Goal: Transaction & Acquisition: Purchase product/service

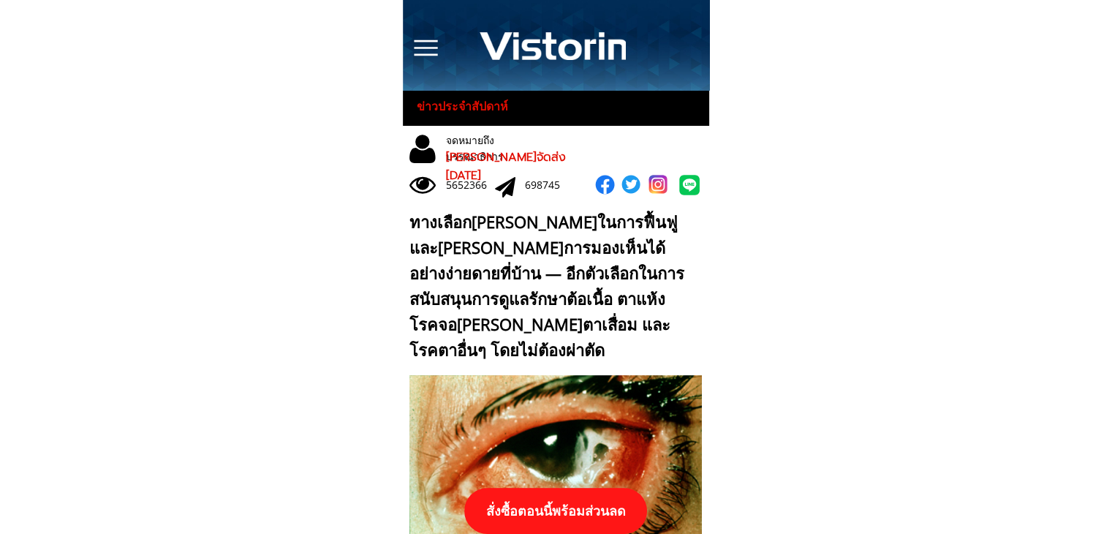
click at [546, 504] on p "สั่งซื้อตอนนี้พร้อมส่วนลด" at bounding box center [555, 511] width 183 height 46
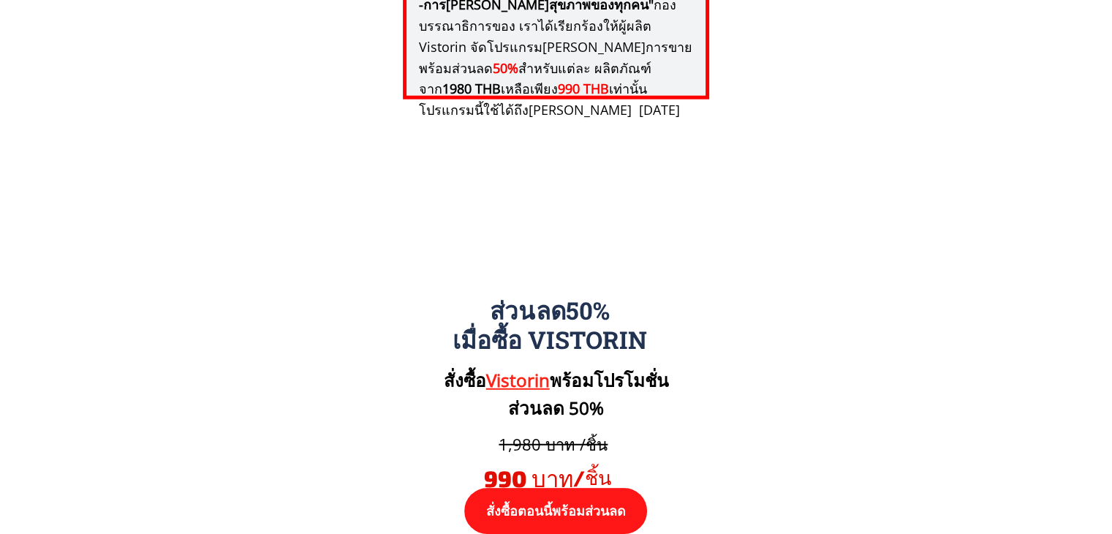
scroll to position [15187, 0]
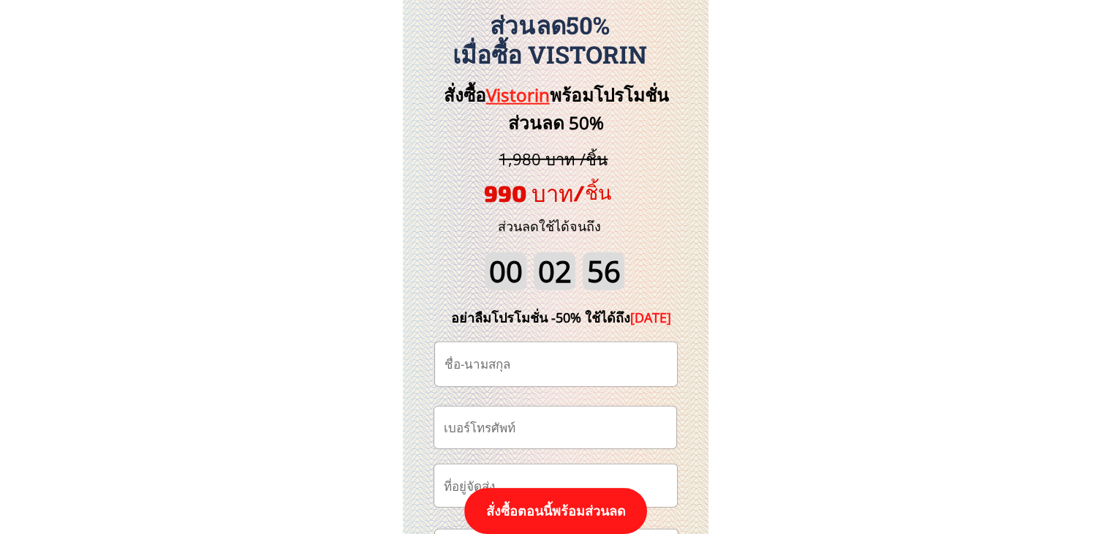
click at [539, 415] on input "tel" at bounding box center [555, 428] width 230 height 42
paste input "0936150897"
type input "0936150897"
click at [502, 375] on input "text" at bounding box center [556, 364] width 230 height 44
paste input "[PERSON_NAME]"
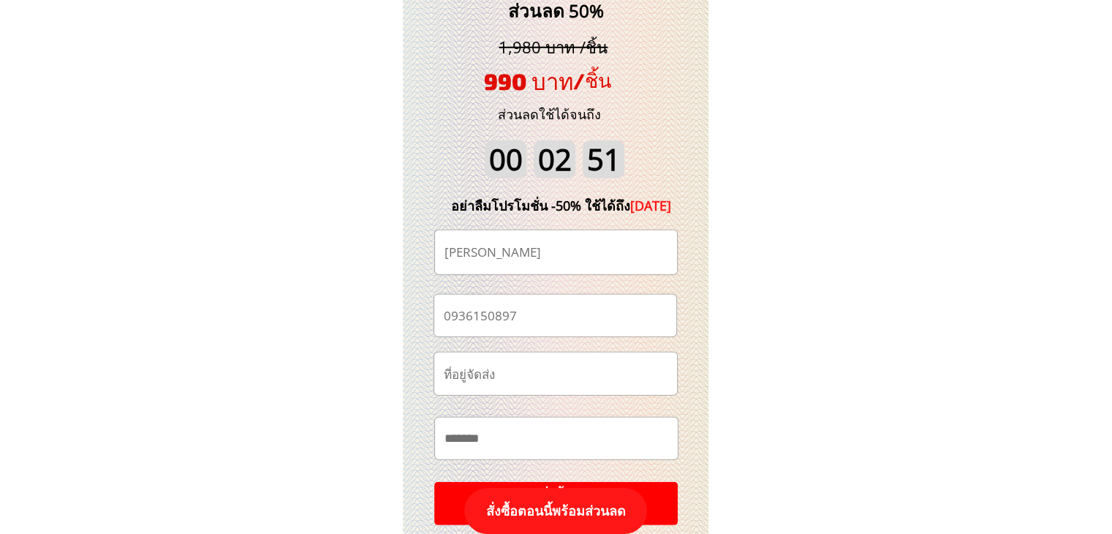
scroll to position [15479, 0]
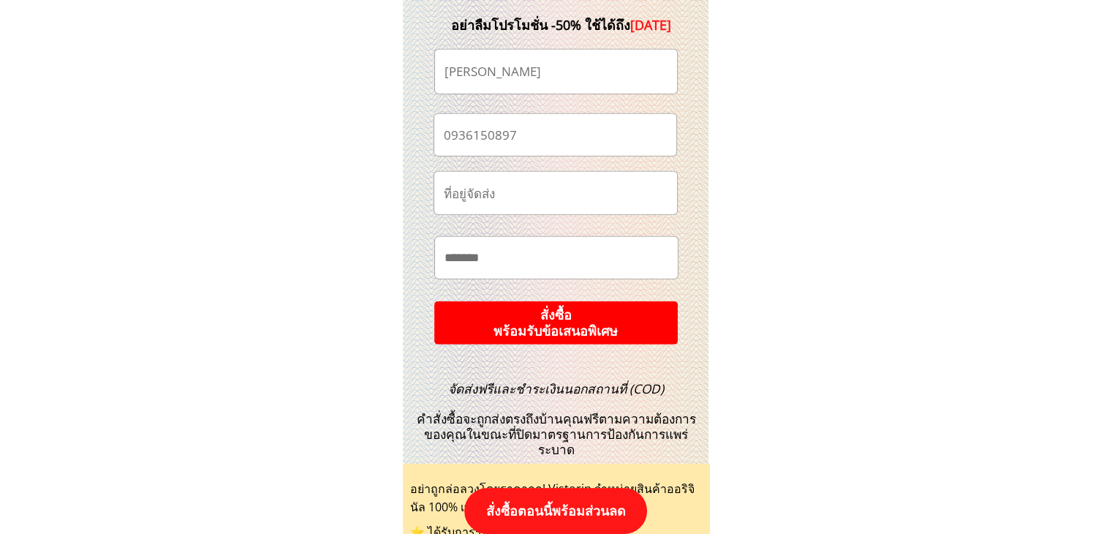
type input "[PERSON_NAME]"
click at [626, 340] on p "สั่งซื้อ พร้อมรับข้อเสนอพิเศษ" at bounding box center [556, 323] width 246 height 44
